Goal: Task Accomplishment & Management: Use online tool/utility

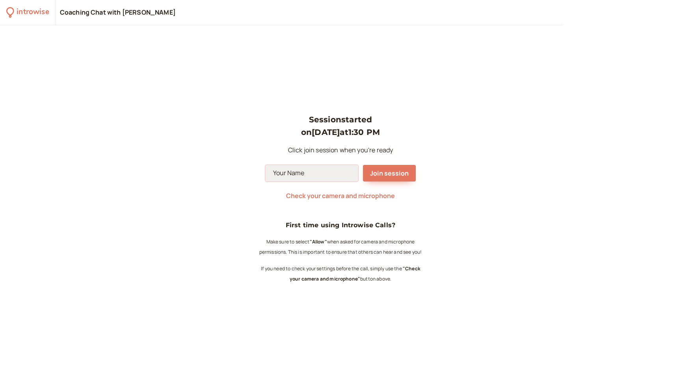
click at [332, 173] on input at bounding box center [311, 173] width 93 height 17
type input "s"
type input "Suzanne"
click at [391, 170] on span "Join session" at bounding box center [389, 173] width 39 height 9
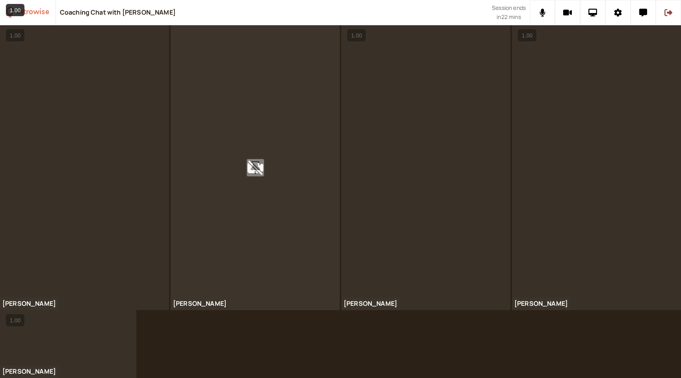
click at [257, 166] on icon at bounding box center [254, 167] width 9 height 13
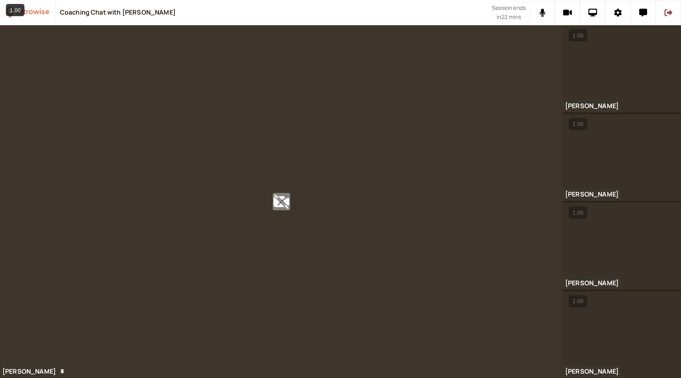
click at [277, 199] on icon at bounding box center [281, 201] width 9 height 13
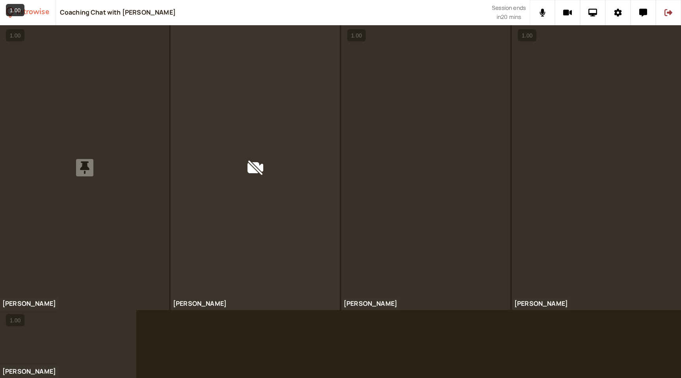
click at [86, 168] on icon at bounding box center [84, 167] width 9 height 13
